Goal: Check status: Check status

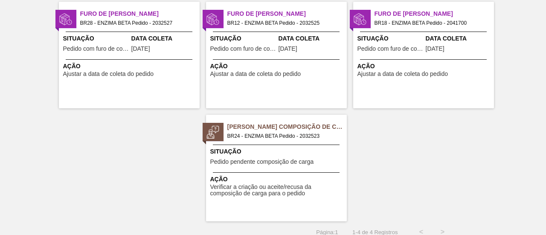
scroll to position [75, 0]
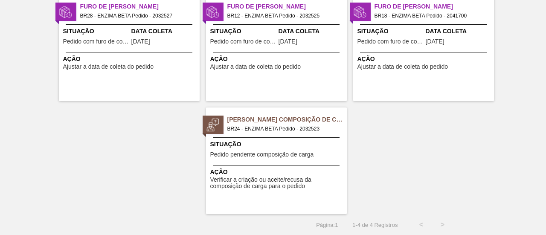
click at [271, 151] on div "Situação Pedido pendente composição de carga" at bounding box center [277, 150] width 134 height 21
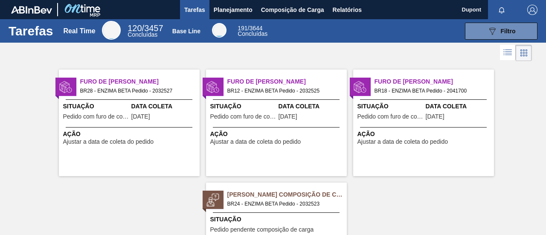
click at [422, 129] on div "Ação Ajustar a data de coleta do pedido" at bounding box center [423, 136] width 141 height 18
click at [282, 8] on span "Composição de Carga" at bounding box center [292, 10] width 63 height 10
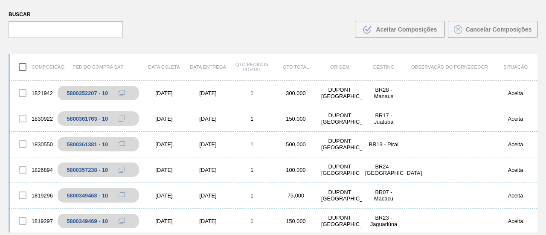
scroll to position [171, 0]
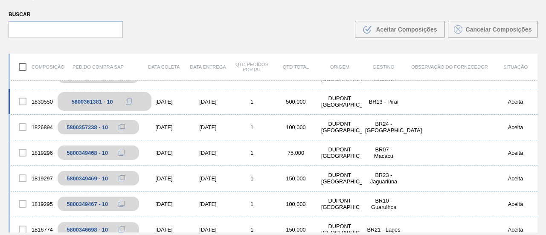
click at [97, 99] on div "5800361381 - 10" at bounding box center [92, 102] width 41 height 6
click at [168, 101] on div "[DATE]" at bounding box center [164, 102] width 44 height 6
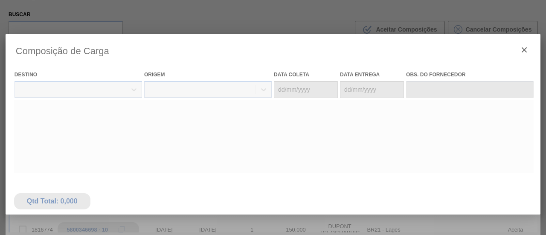
type coleta "[DATE]"
type entrega "[DATE]"
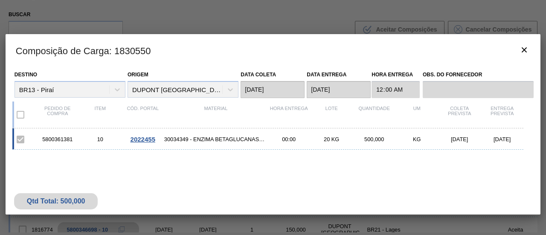
click at [148, 137] on span "2022455" at bounding box center [143, 139] width 25 height 7
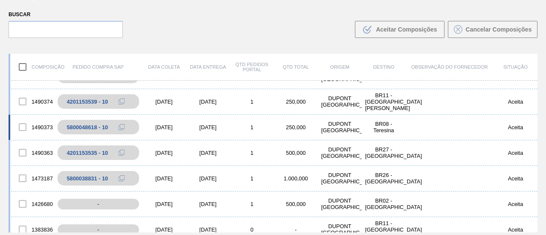
scroll to position [846, 0]
